Goal: Check status: Check status

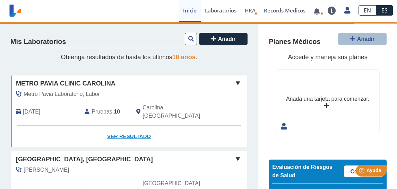
click at [131, 129] on link "Ver Resultado" at bounding box center [129, 137] width 237 height 22
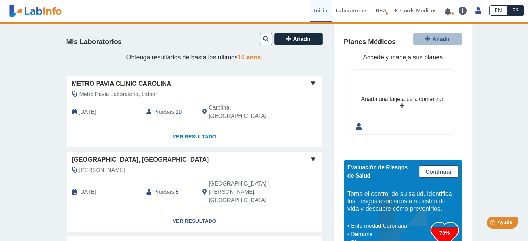
click at [191, 127] on link "Ver Resultado" at bounding box center [195, 137] width 256 height 22
click at [191, 129] on link "Ver Resultado" at bounding box center [195, 137] width 256 height 22
click at [171, 108] on div "Pruebas : 10" at bounding box center [169, 112] width 56 height 17
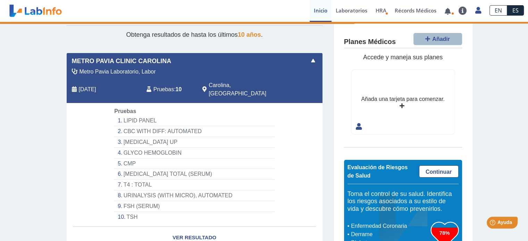
scroll to position [35, 0]
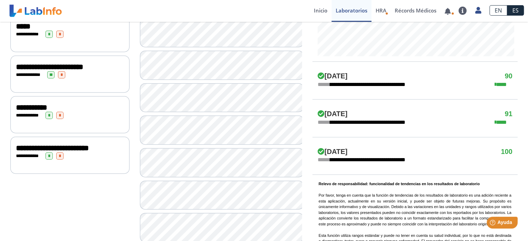
scroll to position [347, 0]
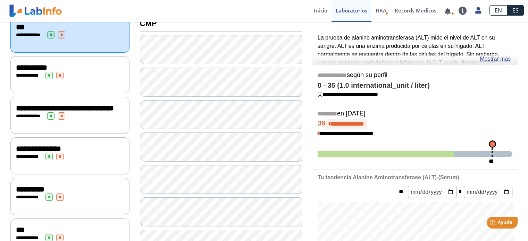
scroll to position [69, 0]
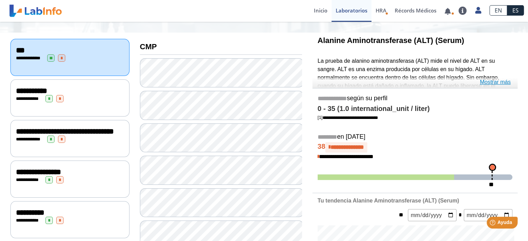
click at [397, 82] on link "Mostrar más" at bounding box center [494, 82] width 31 height 8
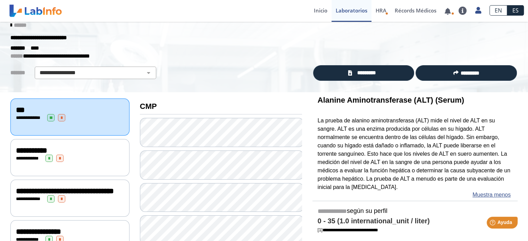
scroll to position [0, 0]
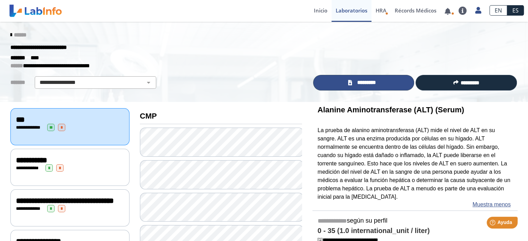
click at [373, 87] on link "*********" at bounding box center [363, 83] width 101 height 16
